Goal: Use online tool/utility: Utilize a website feature to perform a specific function

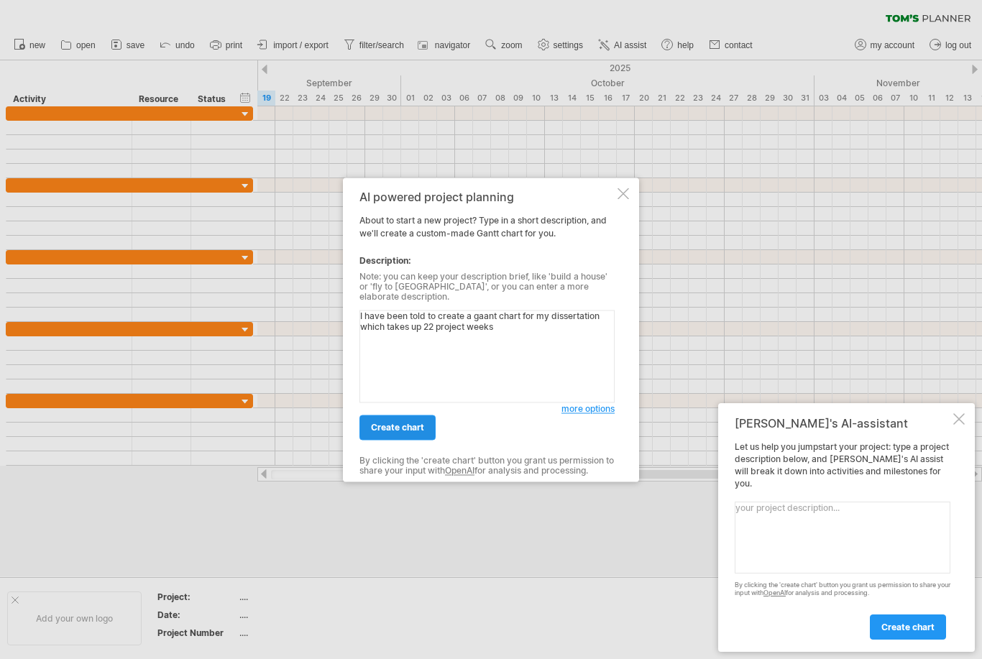
type textarea "I have been told to create a gaant chart for my dissertation which takes up 22 …"
click at [396, 426] on span "create chart" at bounding box center [397, 427] width 53 height 11
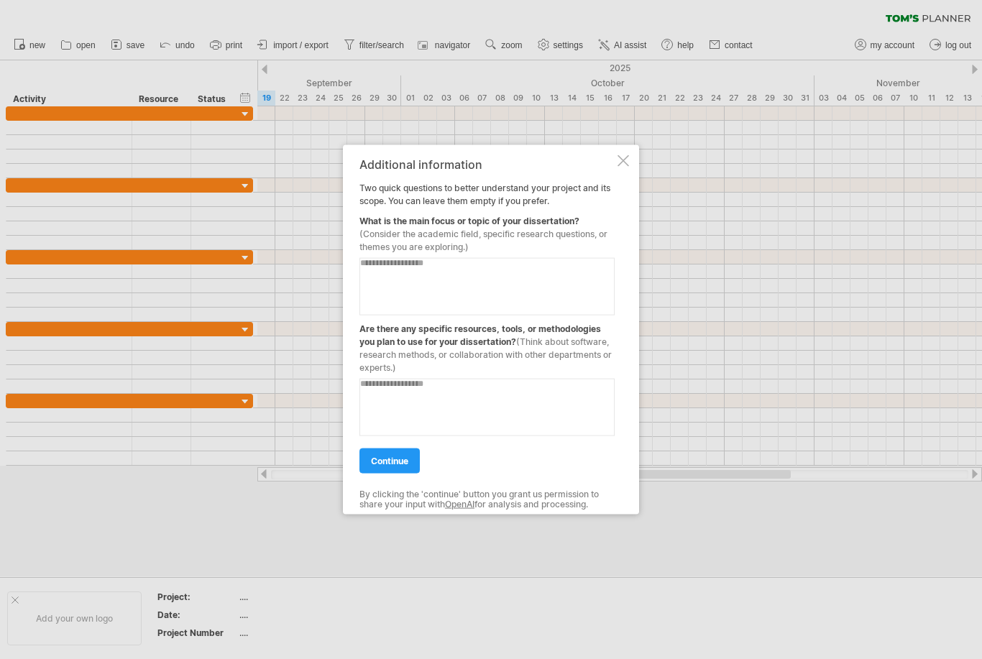
click at [462, 285] on textarea at bounding box center [486, 286] width 255 height 58
type textarea "********"
click at [482, 399] on textarea at bounding box center [486, 407] width 255 height 58
type textarea "**********"
click at [394, 464] on span "continue" at bounding box center [389, 460] width 37 height 11
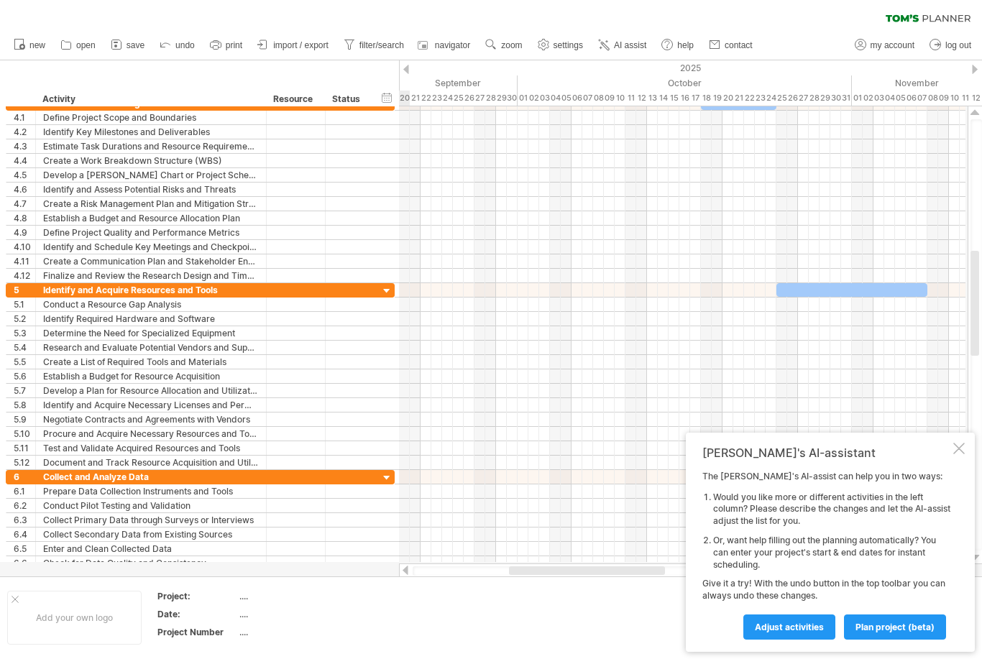
click at [679, 290] on div at bounding box center [682, 290] width 567 height 14
click at [958, 454] on div at bounding box center [959, 449] width 12 height 12
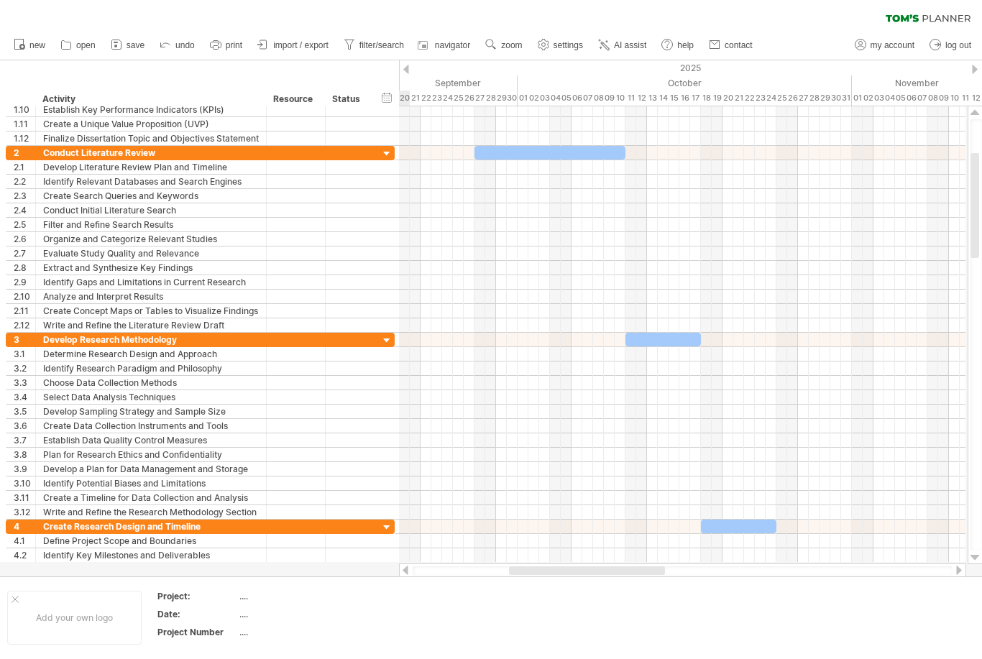
click at [660, 336] on div at bounding box center [663, 340] width 75 height 14
drag, startPoint x: 629, startPoint y: 341, endPoint x: 581, endPoint y: 339, distance: 48.2
click at [581, 339] on div at bounding box center [682, 334] width 567 height 456
click at [583, 152] on div at bounding box center [550, 153] width 151 height 14
